Goal: Find specific fact: Find specific fact

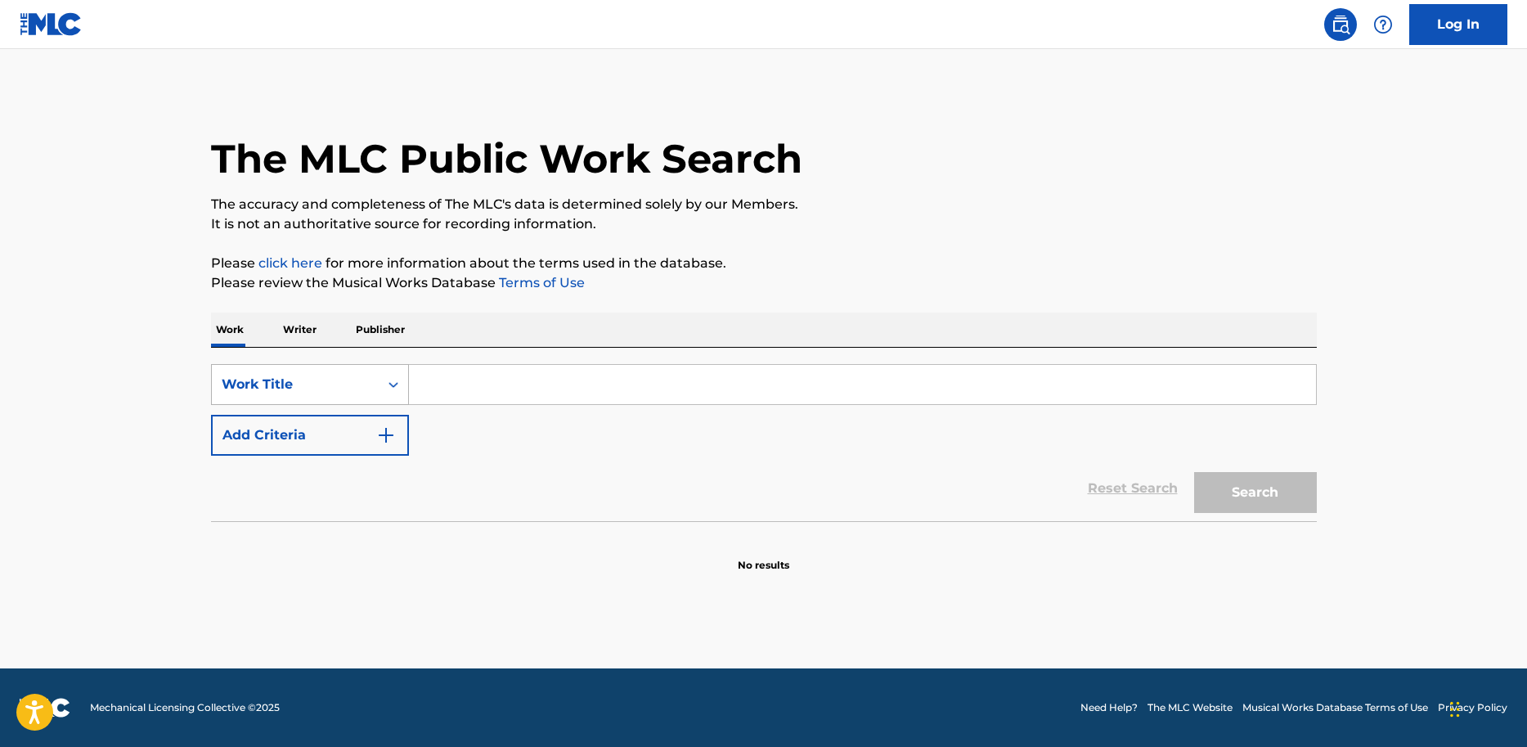
click at [388, 393] on div "Search Form" at bounding box center [393, 384] width 29 height 29
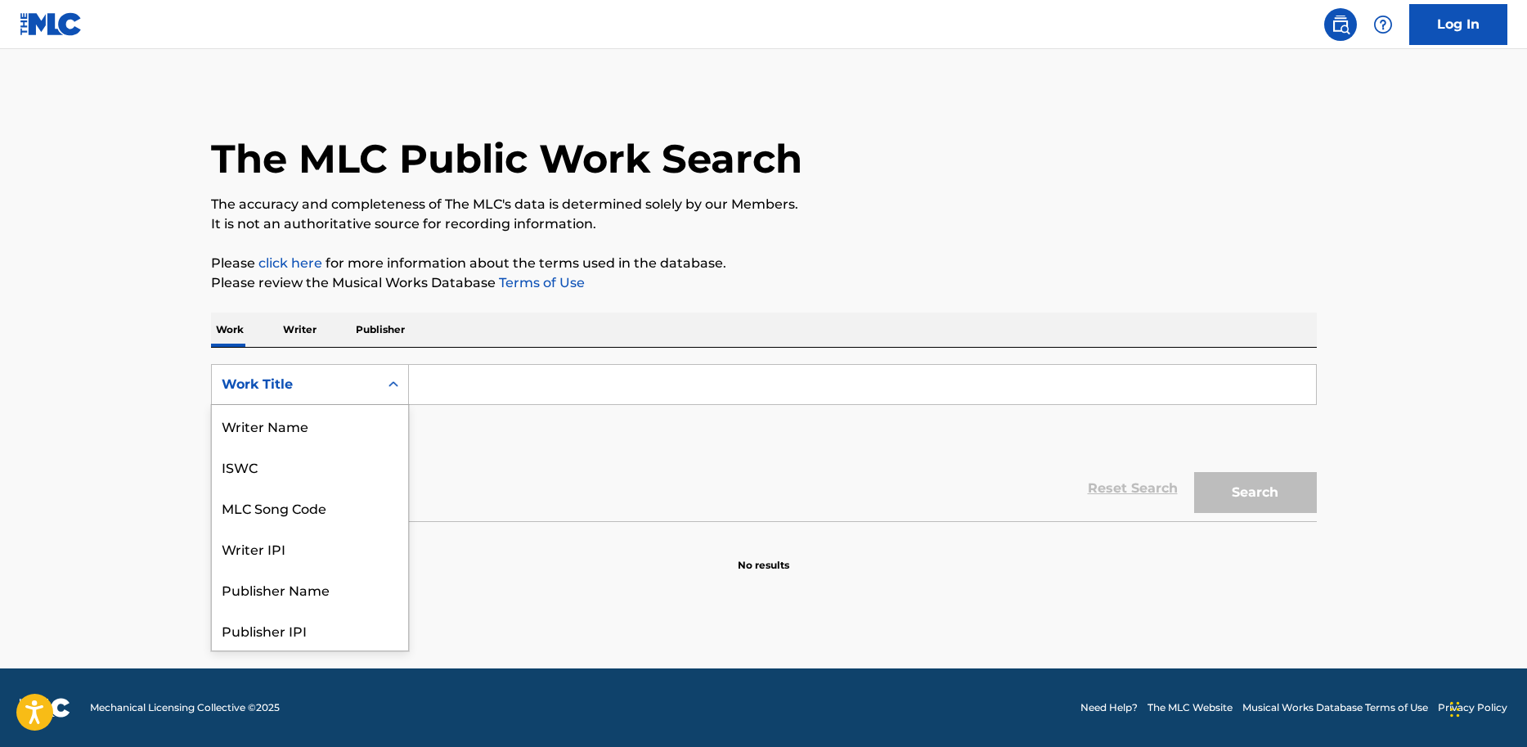
scroll to position [82, 0]
click at [334, 429] on div "MLC Song Code" at bounding box center [310, 425] width 196 height 41
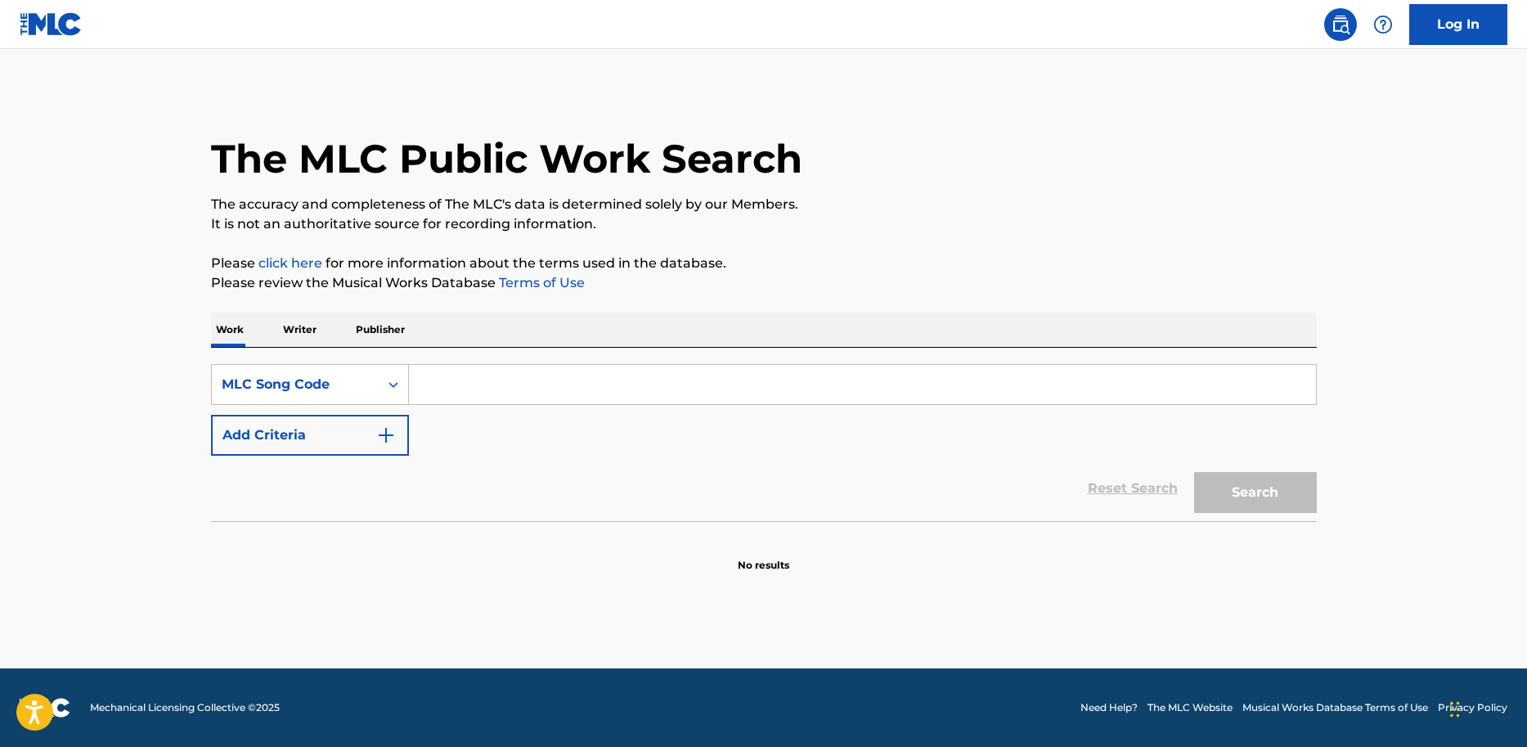
click at [448, 392] on input "Search Form" at bounding box center [862, 384] width 907 height 39
paste input "RVAR3J"
type input "RVAR3J"
click at [1265, 496] on button "Search" at bounding box center [1255, 492] width 123 height 41
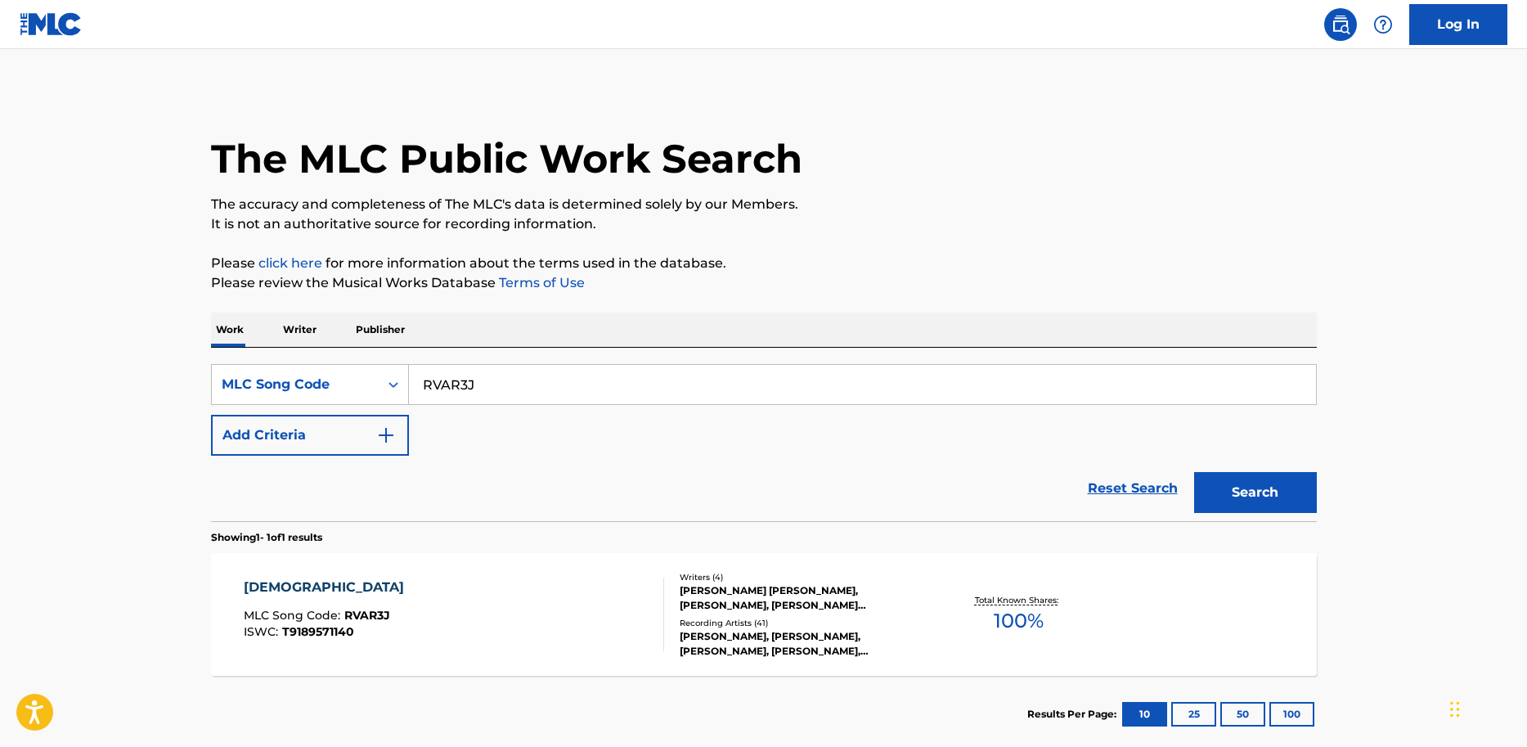
click at [778, 621] on div "Recording Artists ( 41 )" at bounding box center [803, 623] width 247 height 12
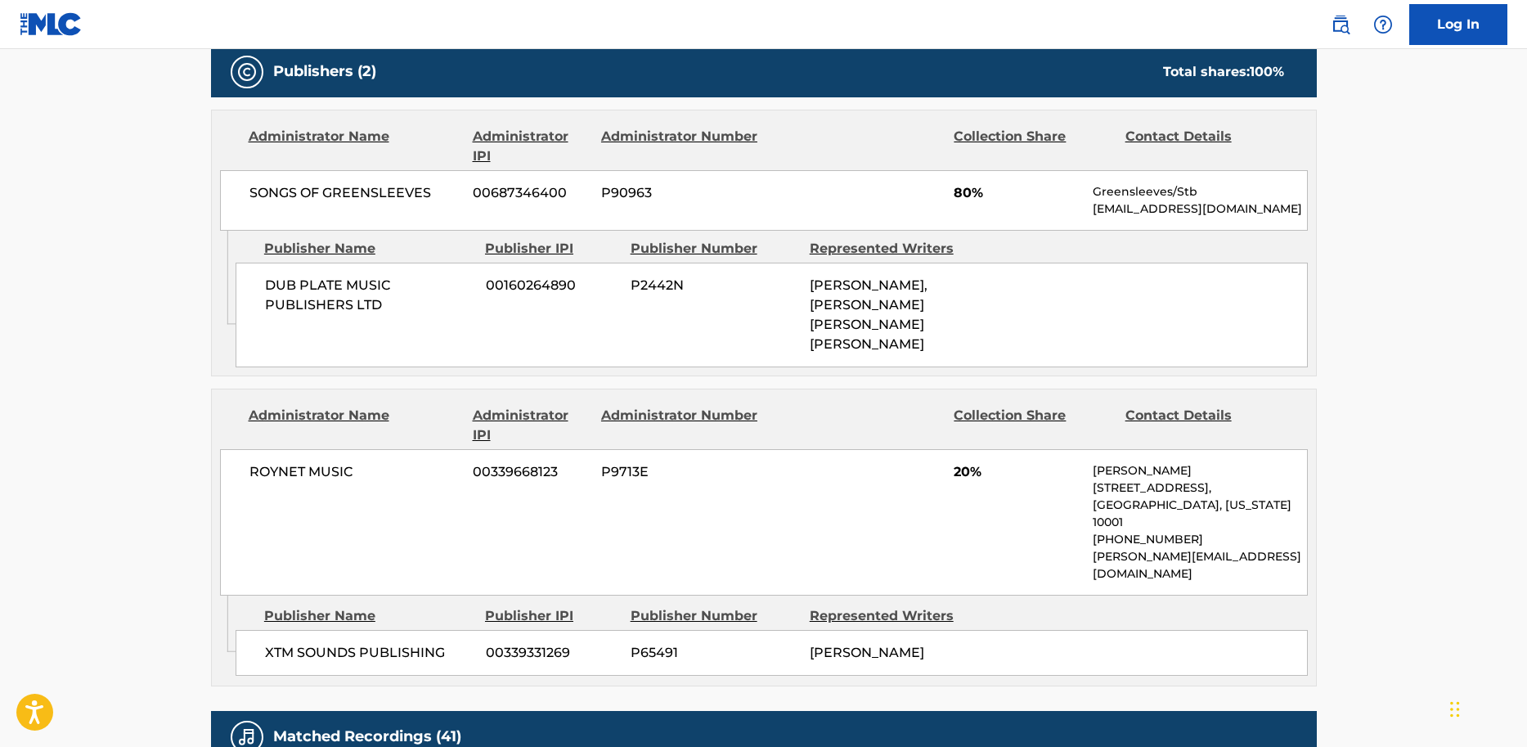
scroll to position [801, 0]
